Goal: Task Accomplishment & Management: Use online tool/utility

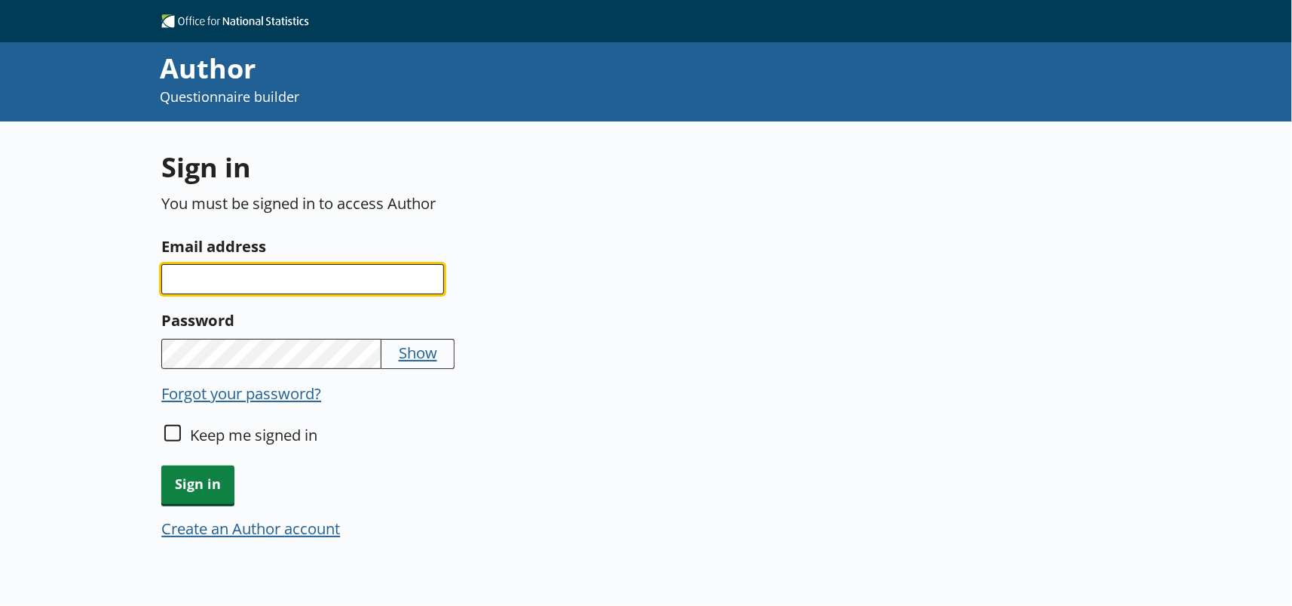
click at [399, 265] on input "Email address" at bounding box center [302, 279] width 283 height 30
type input "[PERSON_NAME][EMAIL_ADDRESS][DOMAIN_NAME]"
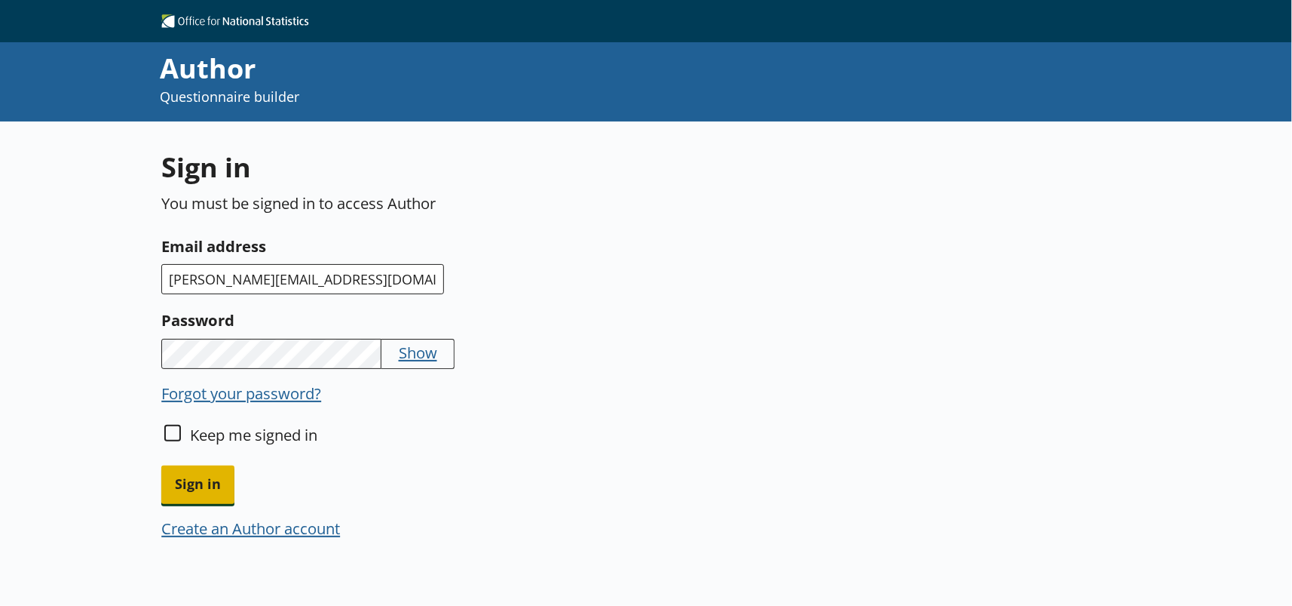
click at [192, 486] on span "Sign in" at bounding box center [197, 484] width 73 height 38
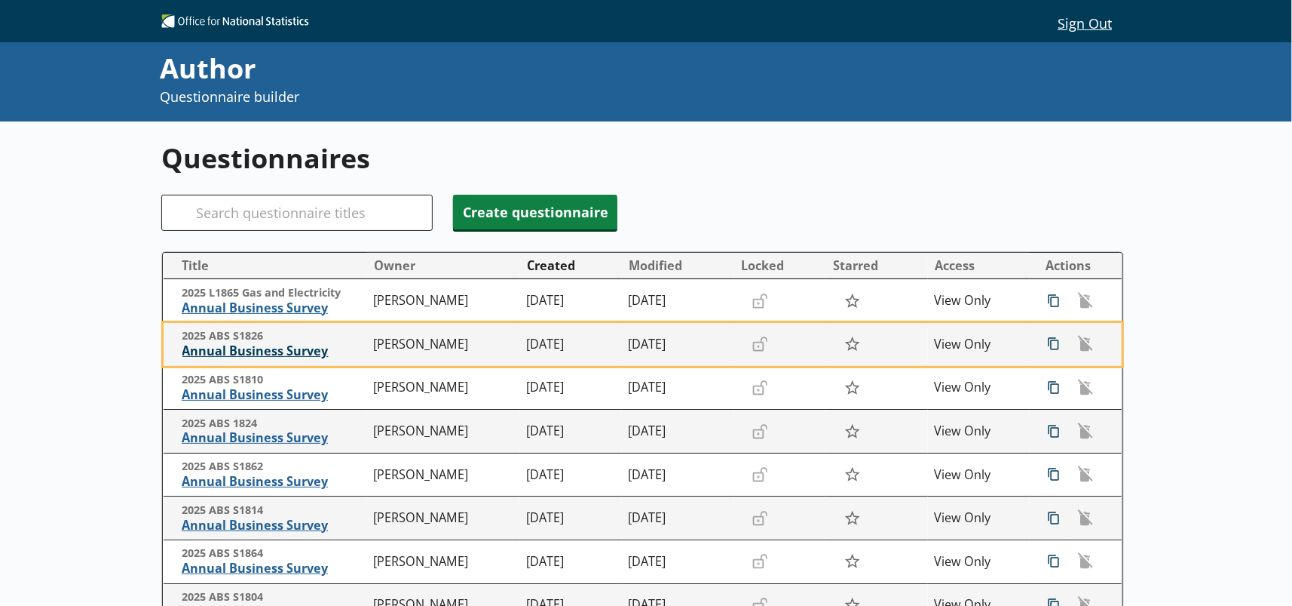
click at [248, 356] on span "Annual Business Survey" at bounding box center [274, 351] width 185 height 16
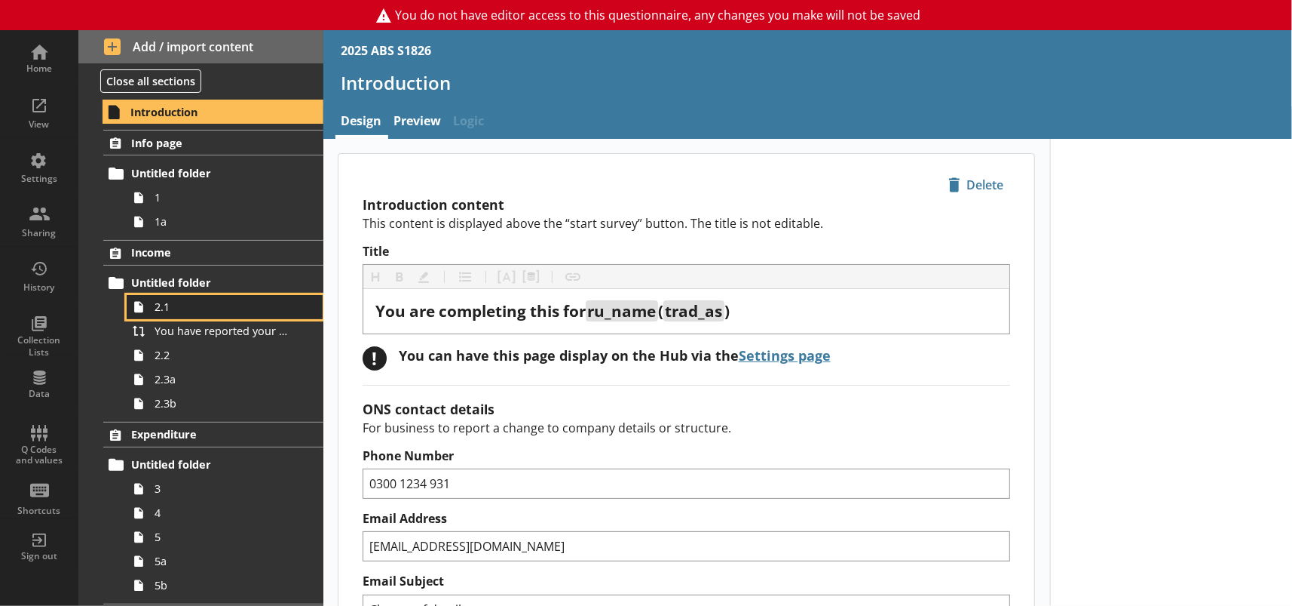
click at [179, 316] on link "2.1" at bounding box center [225, 307] width 196 height 24
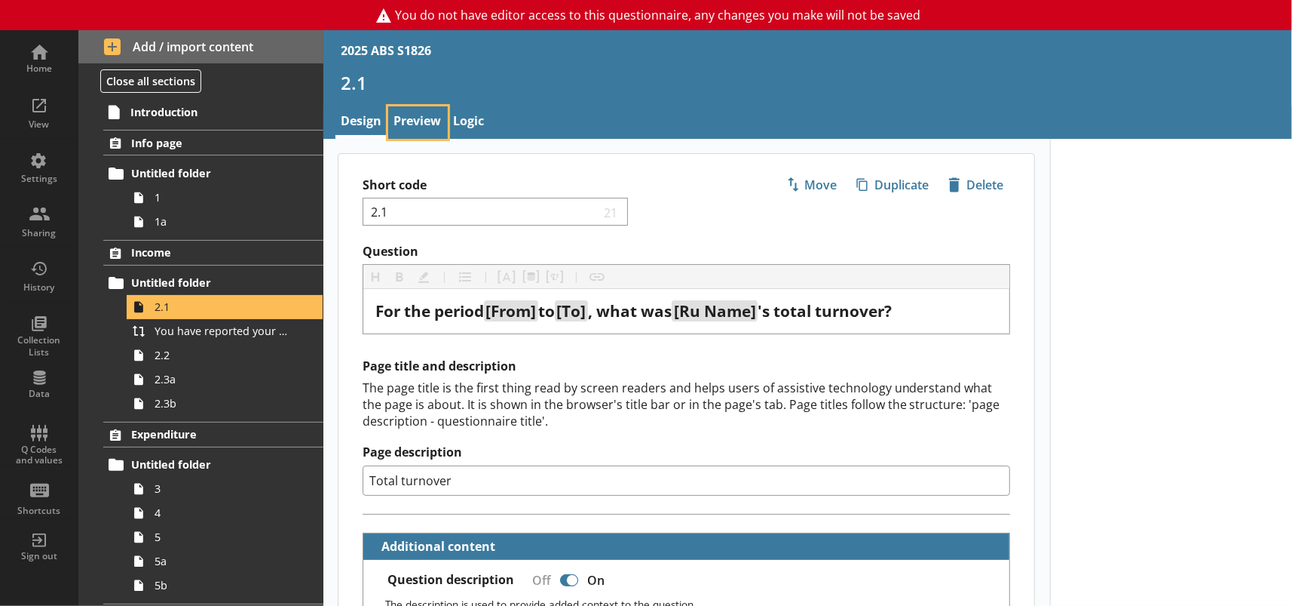
click at [420, 127] on link "Preview" at bounding box center [418, 122] width 60 height 32
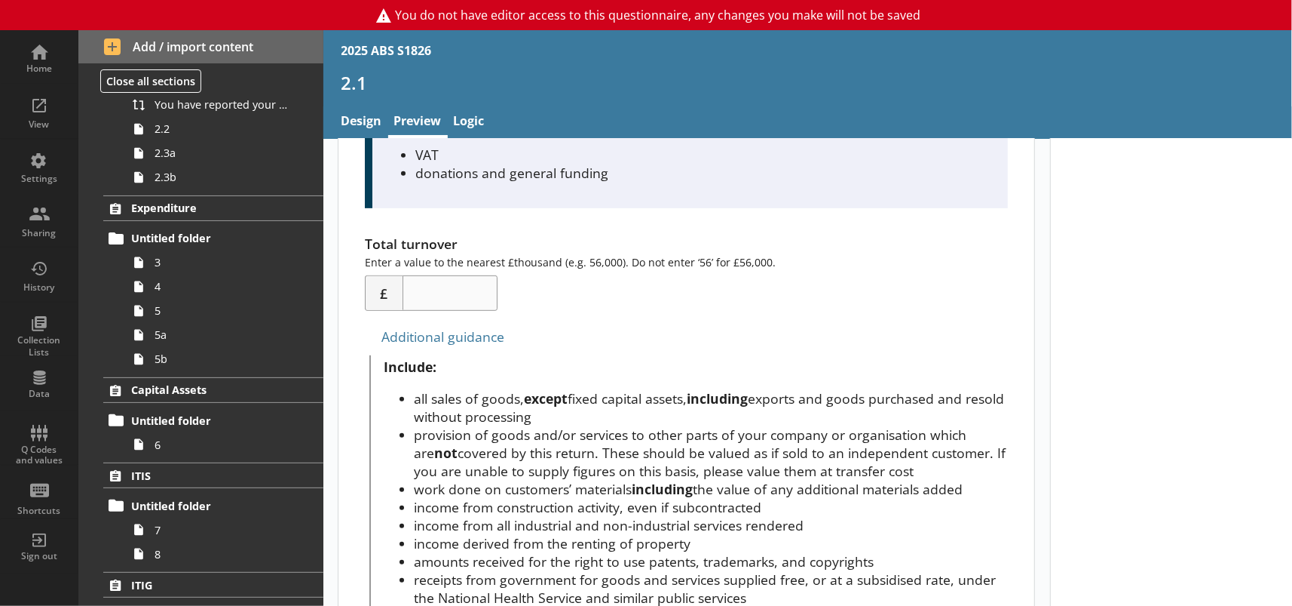
scroll to position [227, 0]
click at [26, 46] on div "Home" at bounding box center [39, 57] width 53 height 53
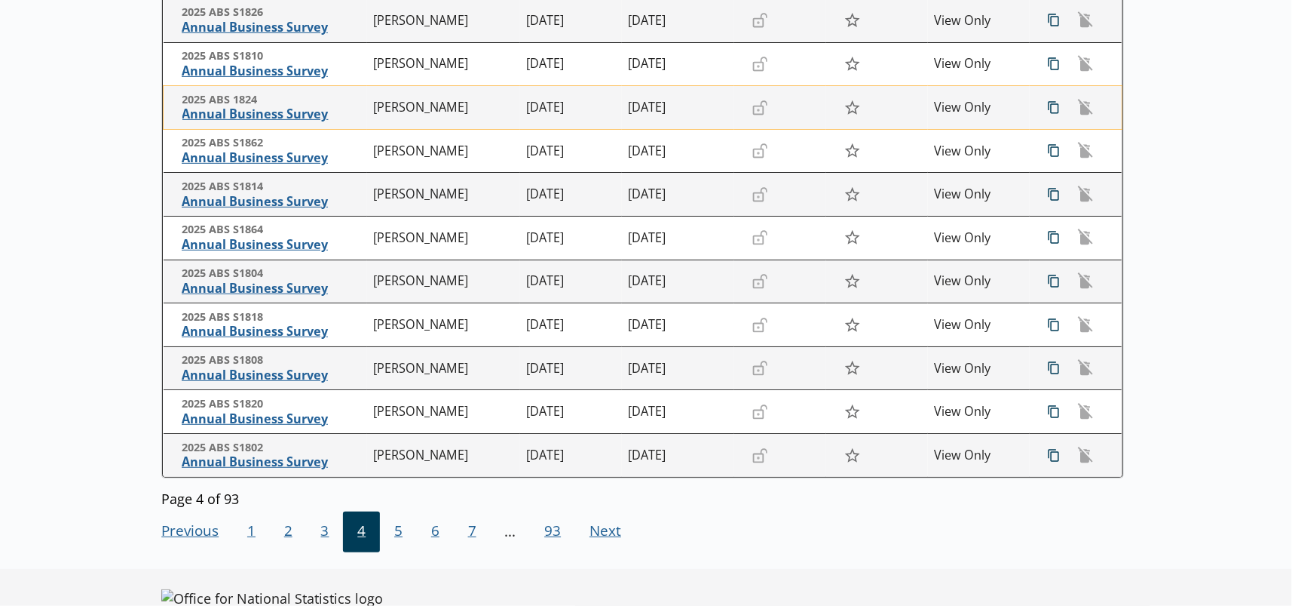
scroll to position [330, 0]
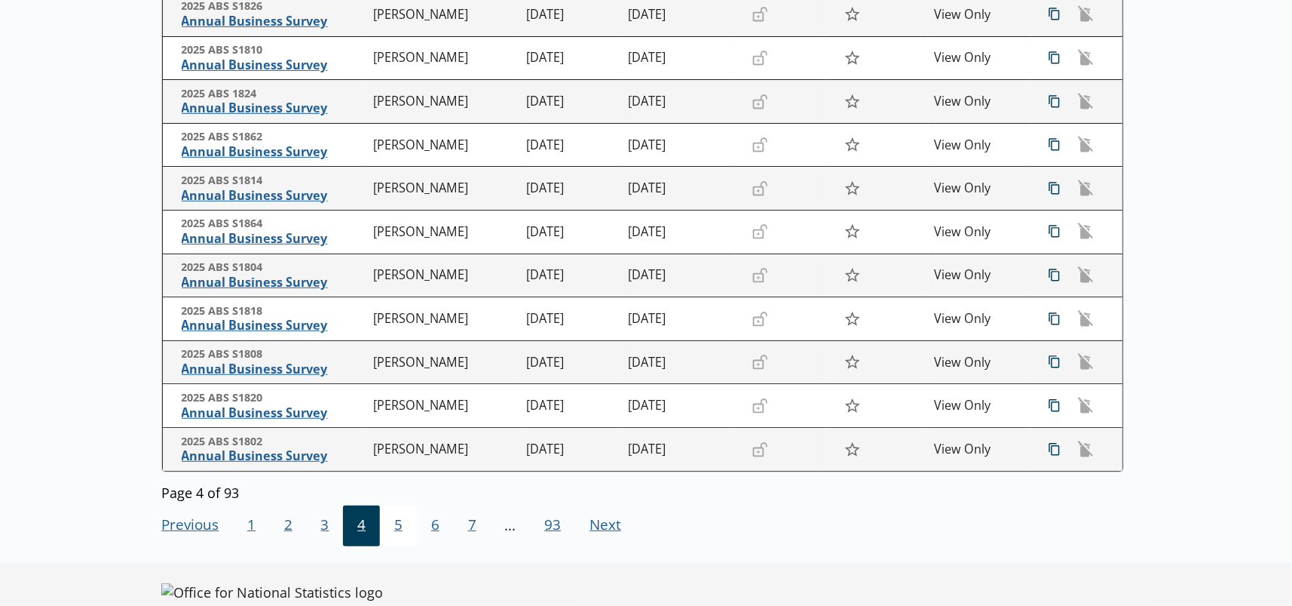
click at [406, 519] on span "5" at bounding box center [398, 525] width 37 height 41
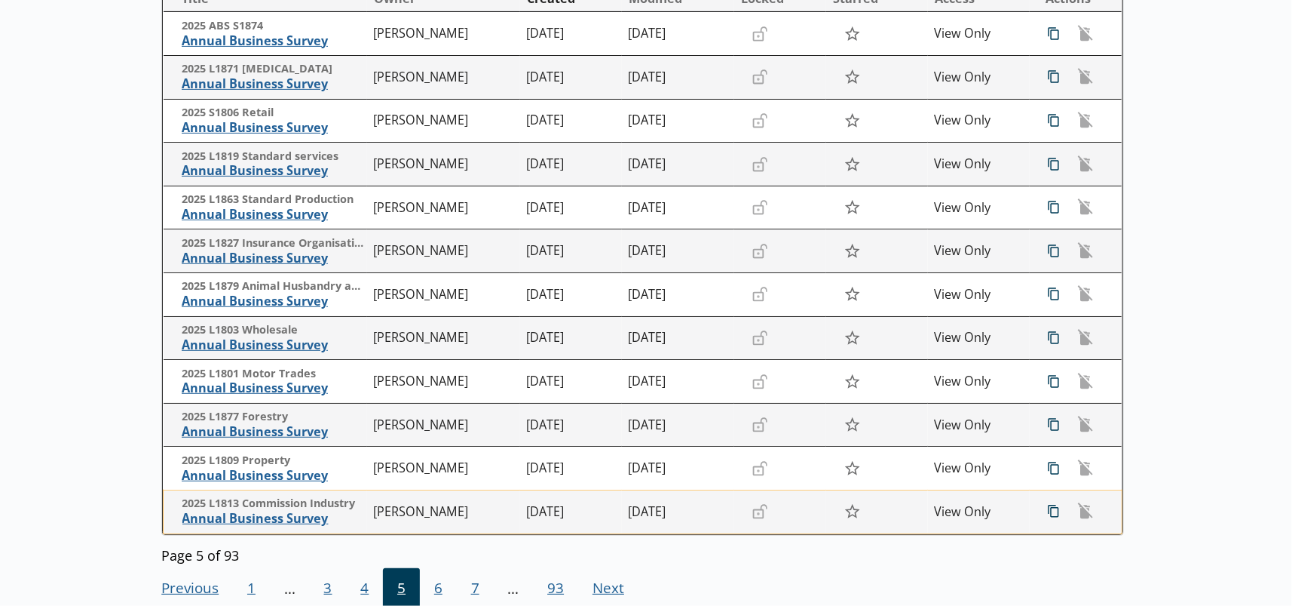
scroll to position [195, 0]
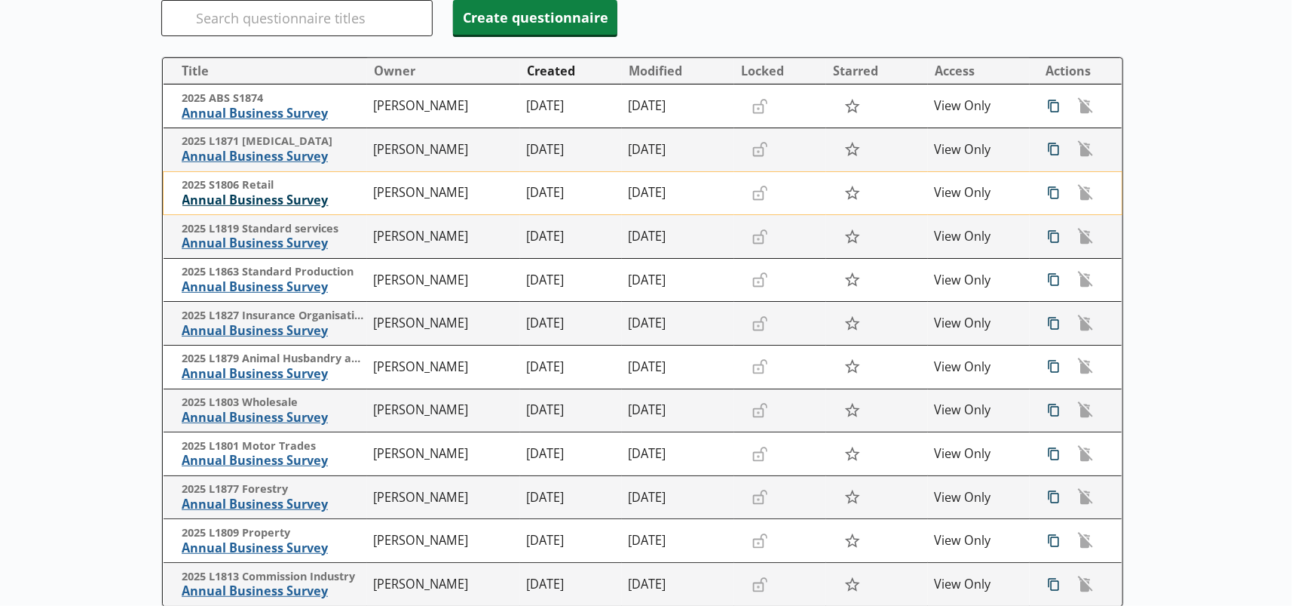
click at [234, 203] on span "Annual Business Survey" at bounding box center [274, 200] width 185 height 16
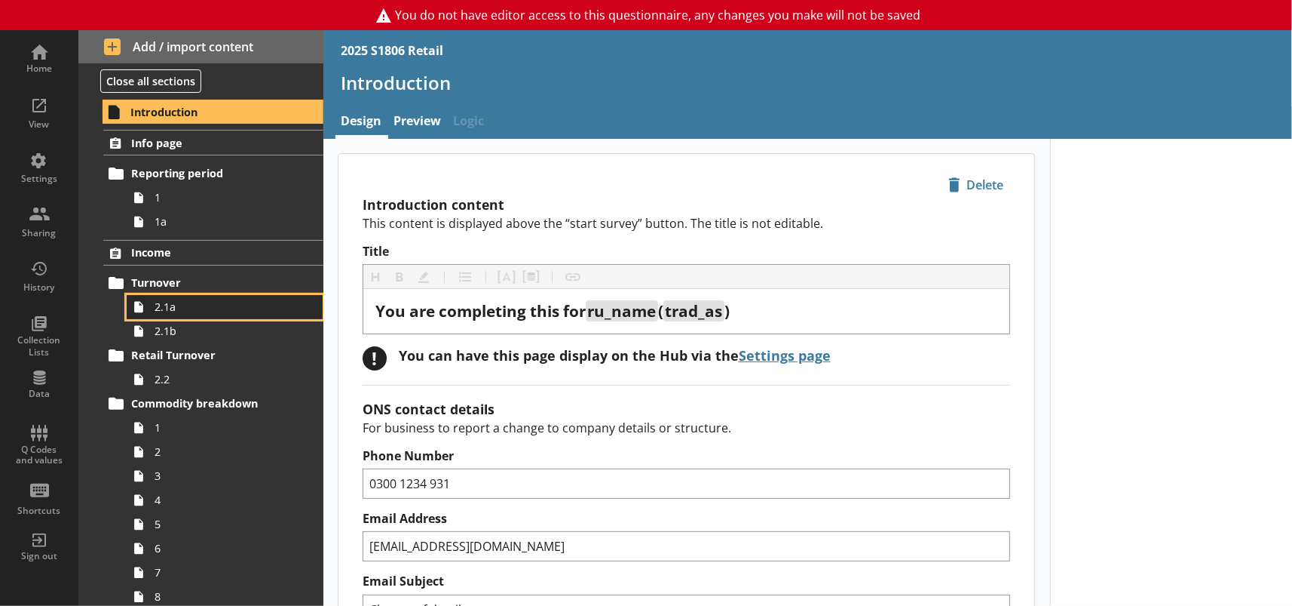
click at [193, 314] on link "2.1a" at bounding box center [225, 307] width 196 height 24
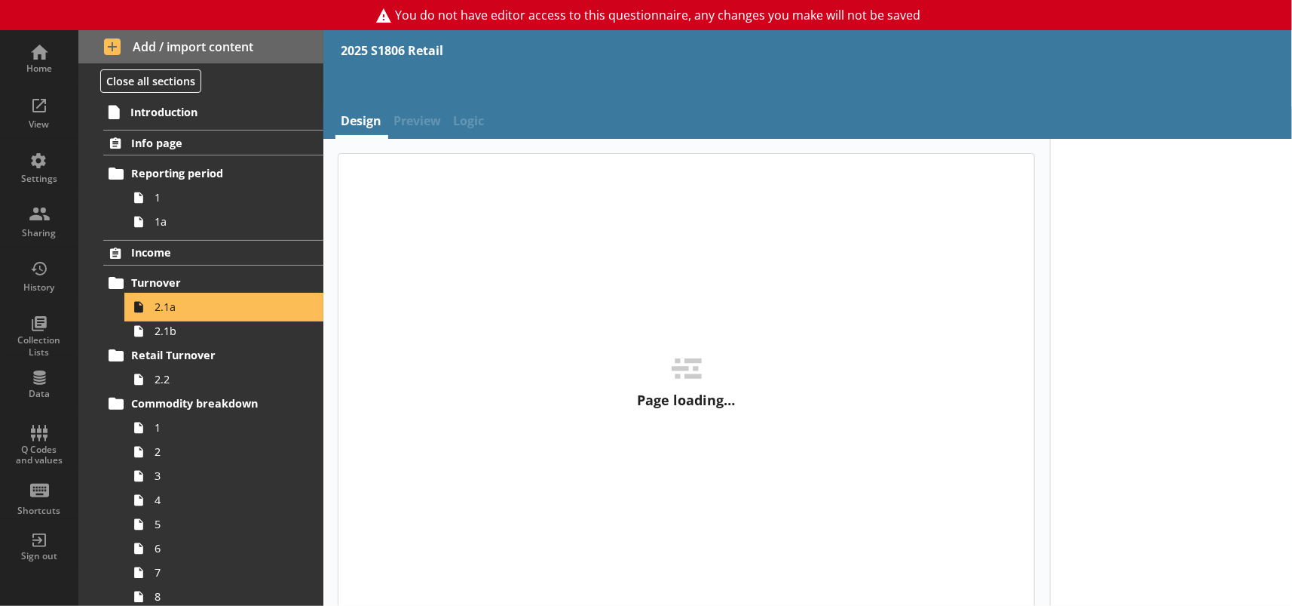
type textarea "x"
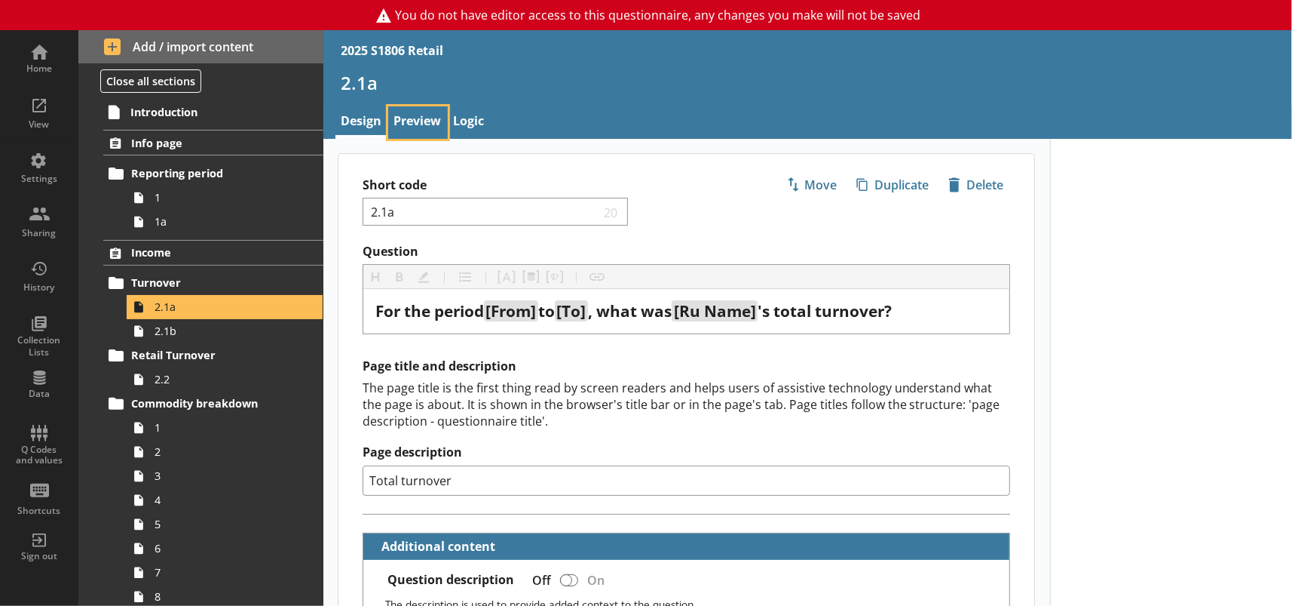
click at [419, 119] on link "Preview" at bounding box center [418, 122] width 60 height 32
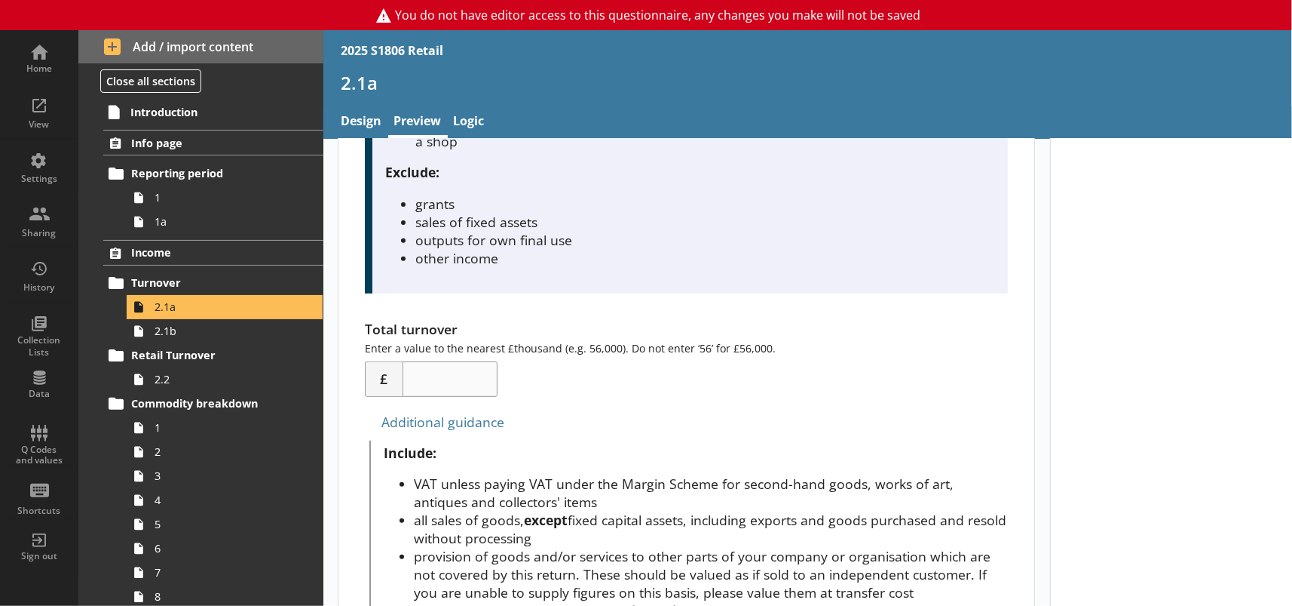
scroll to position [299, 0]
